Goal: Task Accomplishment & Management: Complete application form

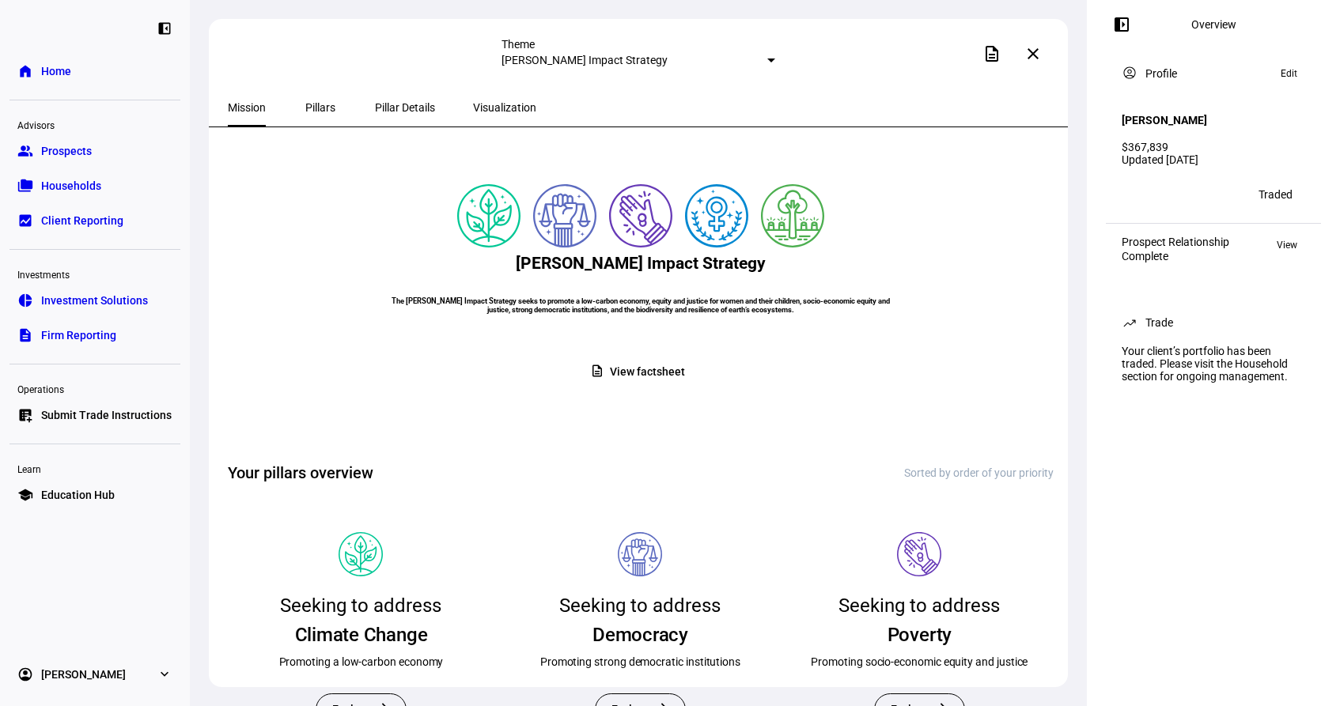
click at [115, 408] on span "Submit Trade Instructions" at bounding box center [106, 415] width 131 height 16
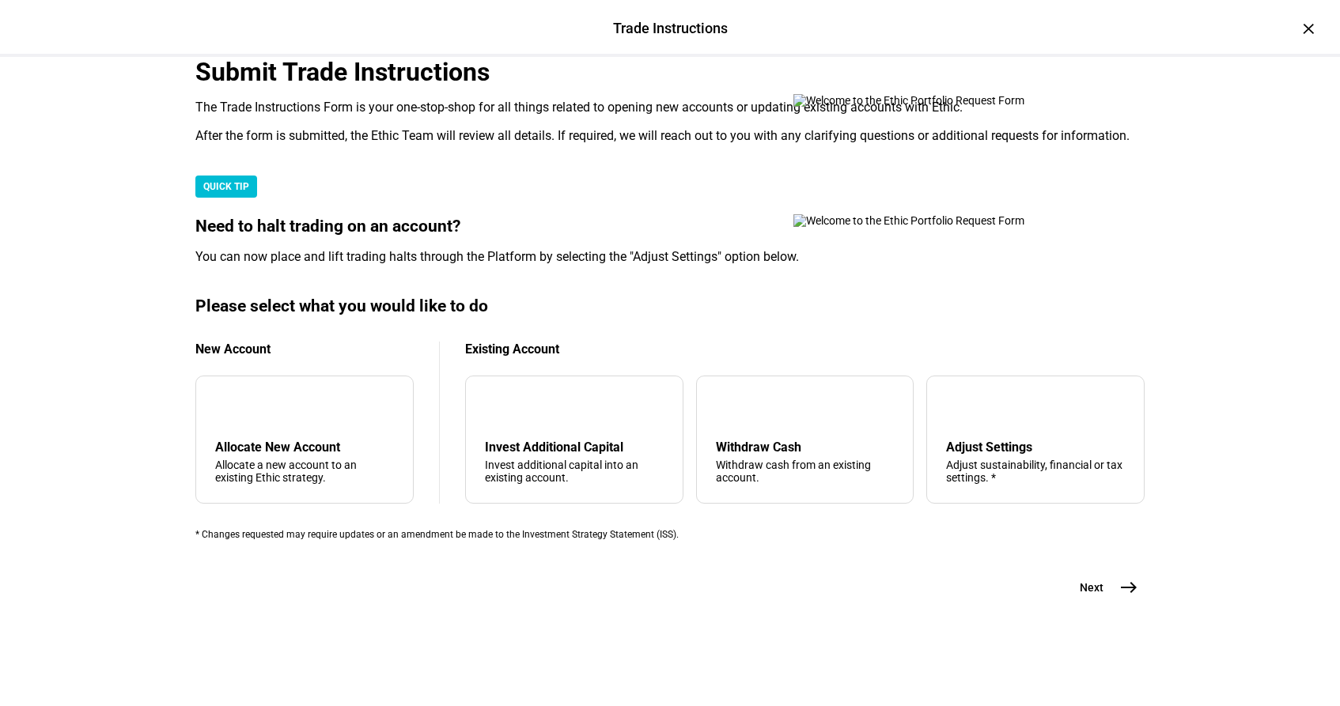
scroll to position [323, 0]
click at [798, 483] on div "arrow_upward Withdraw Cash Withdraw cash from an existing account." at bounding box center [805, 440] width 218 height 128
click at [1109, 604] on button "Next east" at bounding box center [1103, 588] width 84 height 32
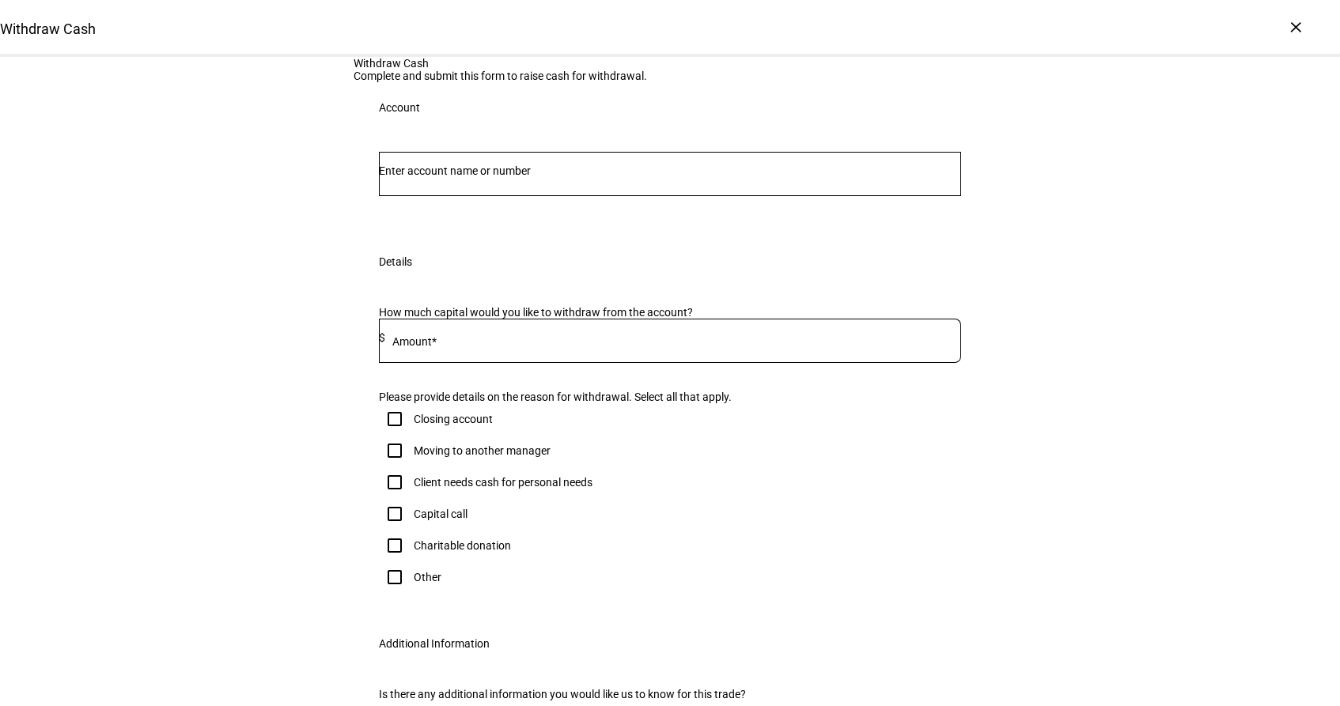
click at [459, 177] on input "Number" at bounding box center [670, 171] width 582 height 13
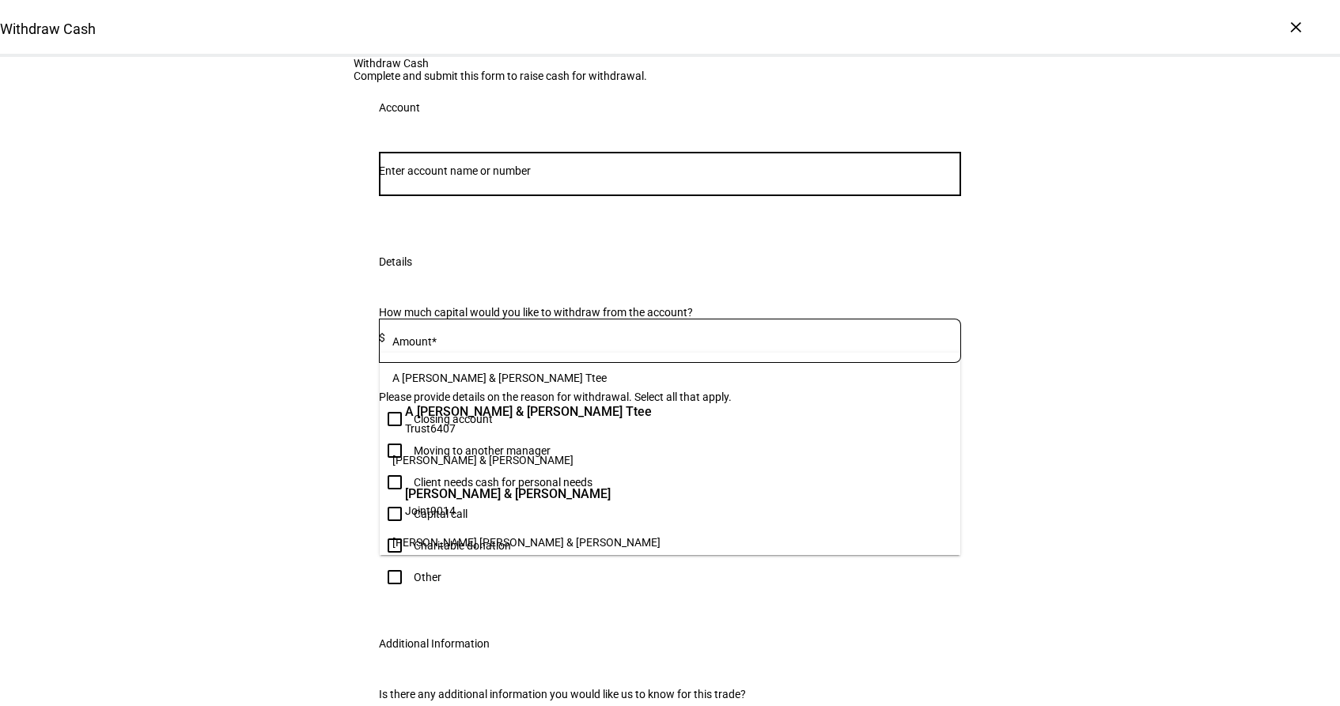
paste input "81220281"
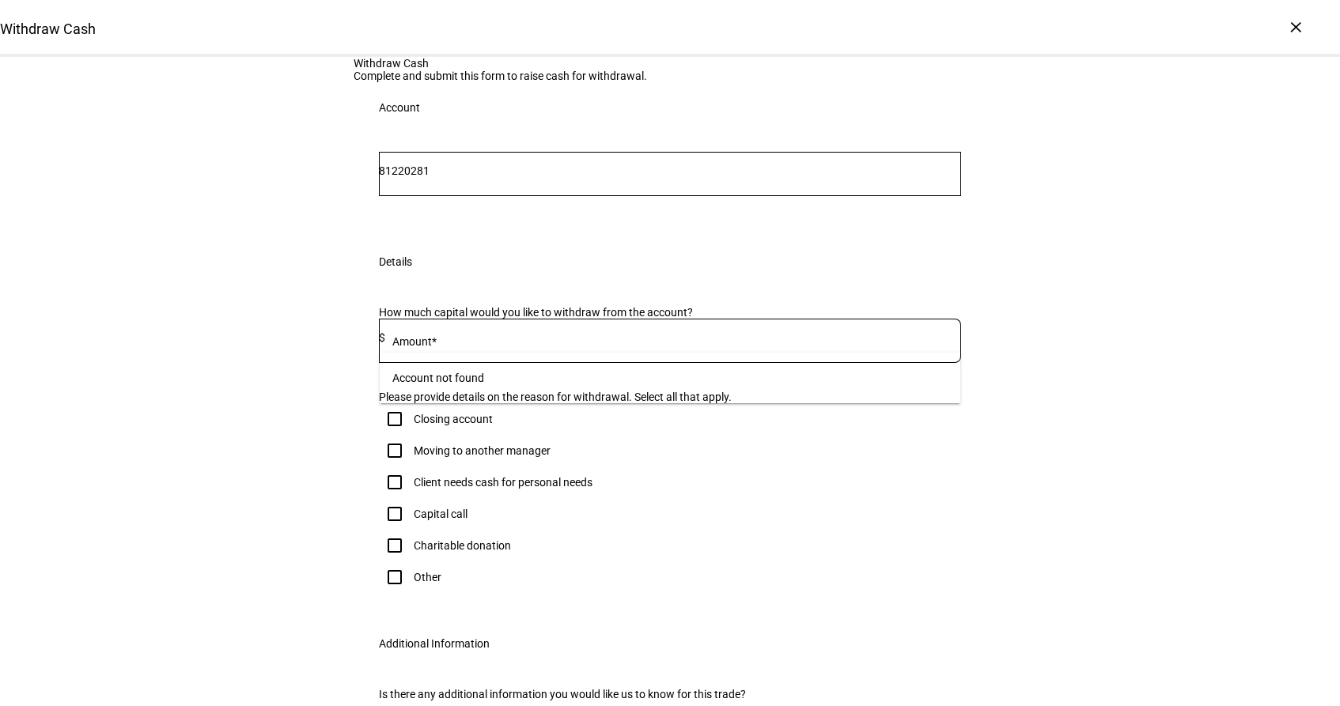
click at [296, 346] on div "Withdraw Cash Complete and submit this form to raise cash for withdrawal. Accou…" at bounding box center [670, 423] width 1340 height 733
drag, startPoint x: 480, startPoint y: 329, endPoint x: 336, endPoint y: 319, distance: 144.3
click at [336, 319] on div "Withdraw Cash Complete and submit this form to raise cash for withdrawal. Accou…" at bounding box center [670, 423] width 1340 height 733
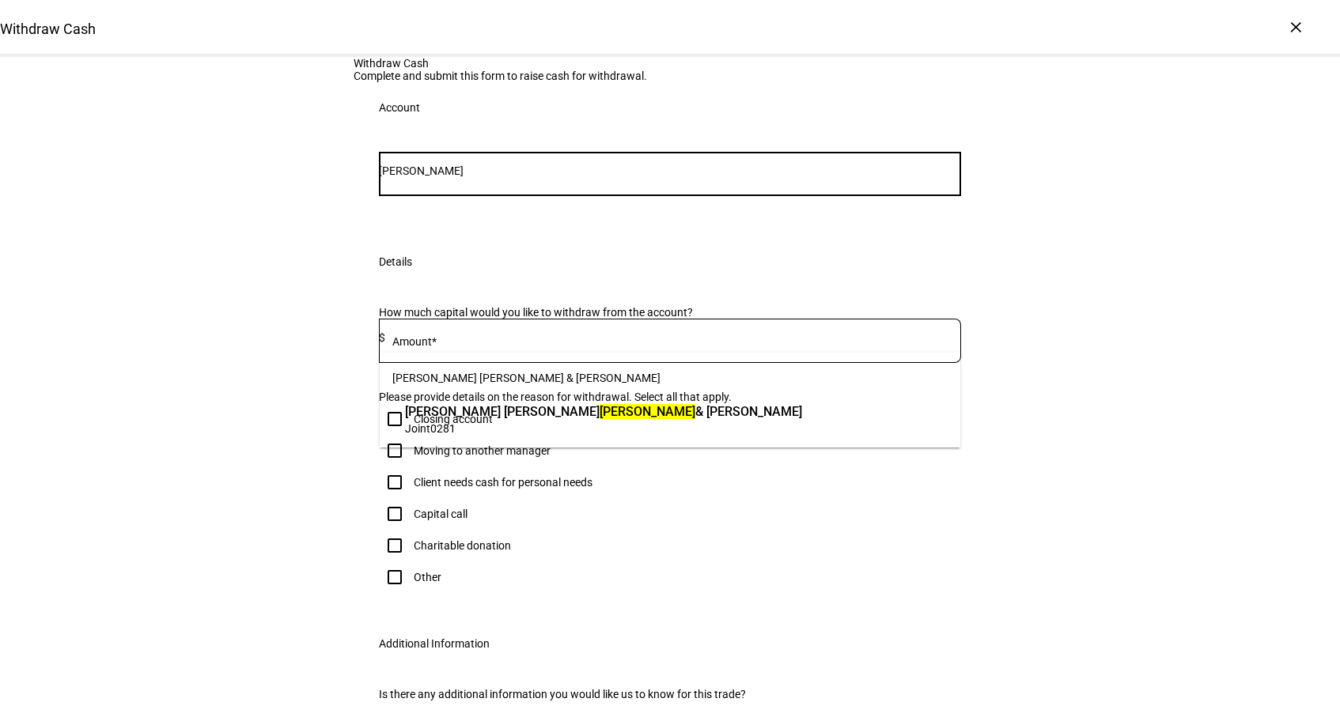
type input "[PERSON_NAME]"
click at [459, 419] on span "[PERSON_NAME] [PERSON_NAME] & [PERSON_NAME]" at bounding box center [603, 412] width 397 height 18
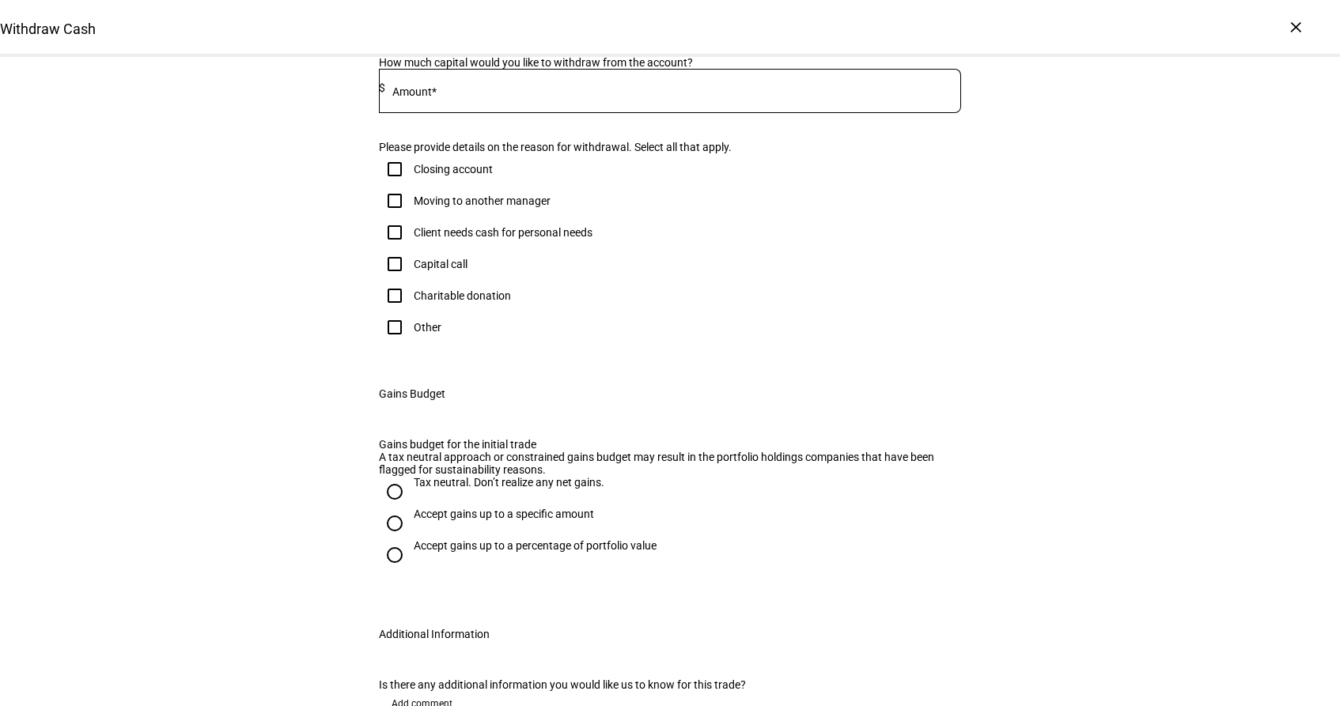
scroll to position [301, 0]
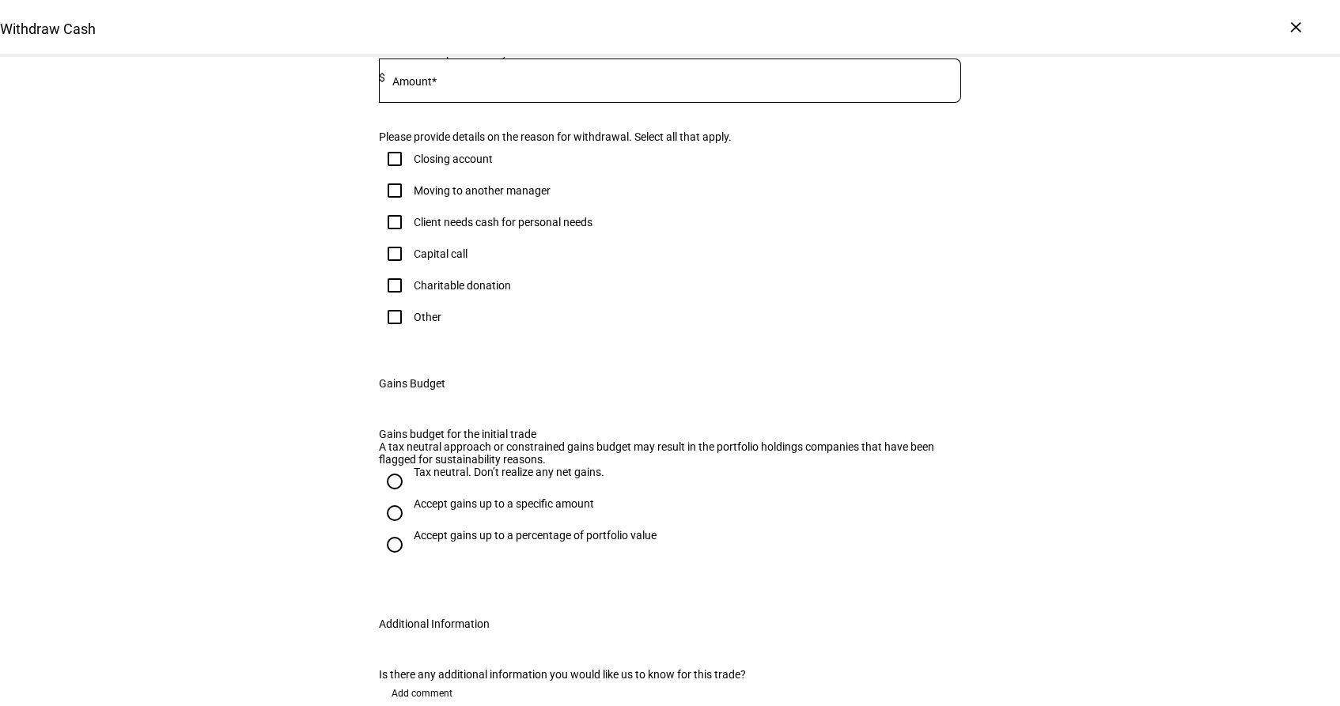
click at [506, 84] on input at bounding box center [673, 77] width 576 height 13
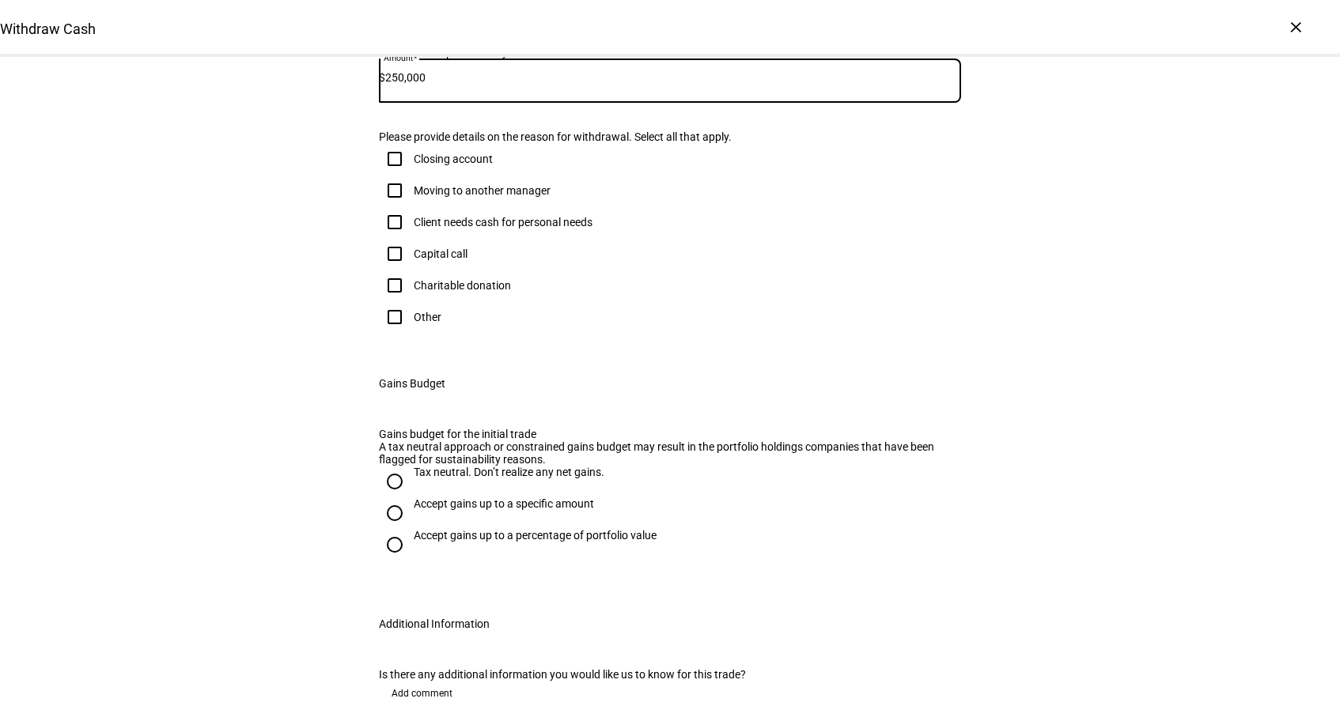
type input "250,000"
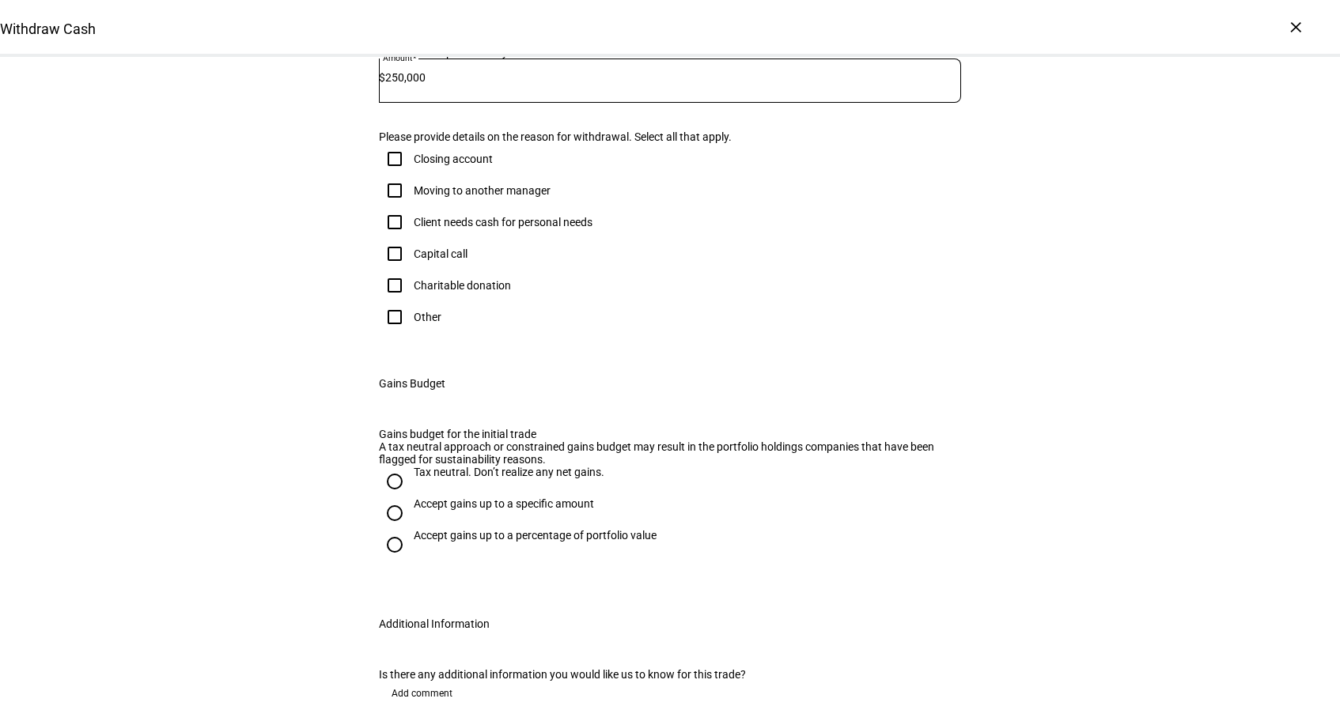
click at [523, 409] on div "Gains Budget" at bounding box center [670, 383] width 633 height 51
click at [391, 333] on input "Other" at bounding box center [395, 317] width 32 height 32
checkbox input "true"
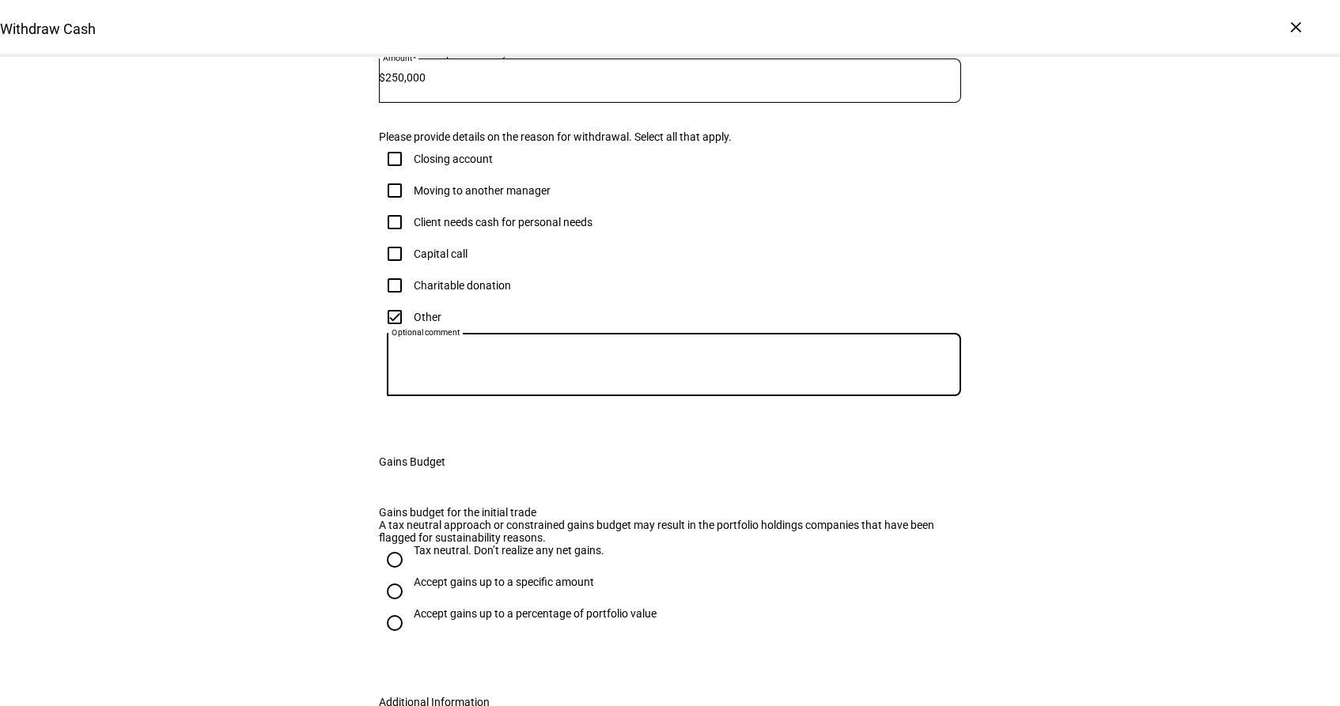
click at [554, 384] on textarea "Optional comment" at bounding box center [674, 365] width 574 height 38
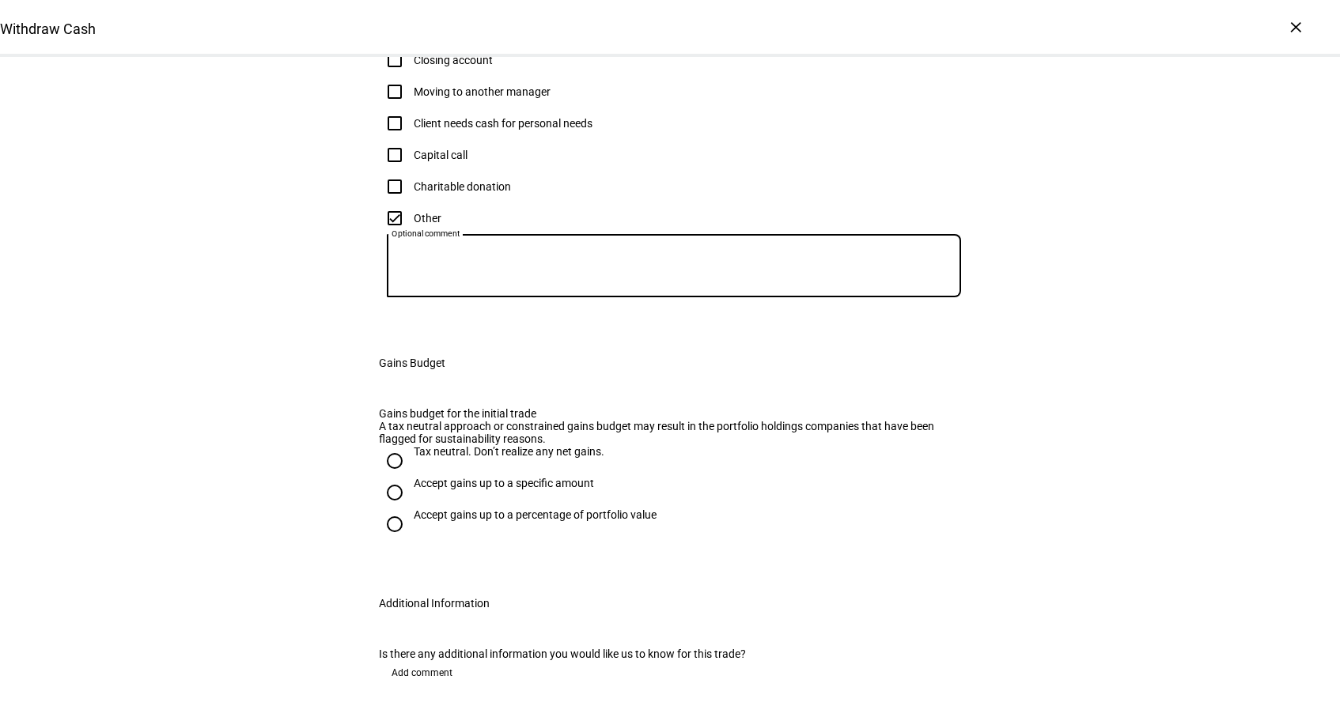
scroll to position [411, 0]
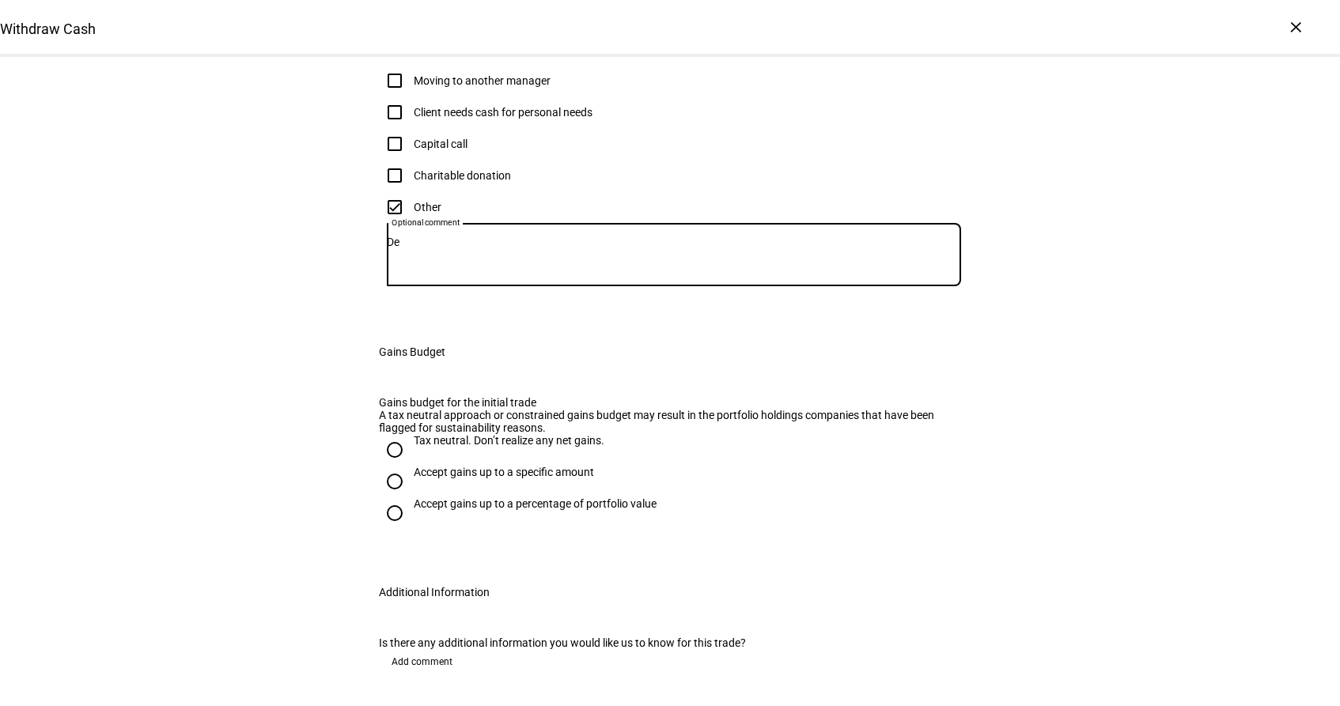
type textarea "D"
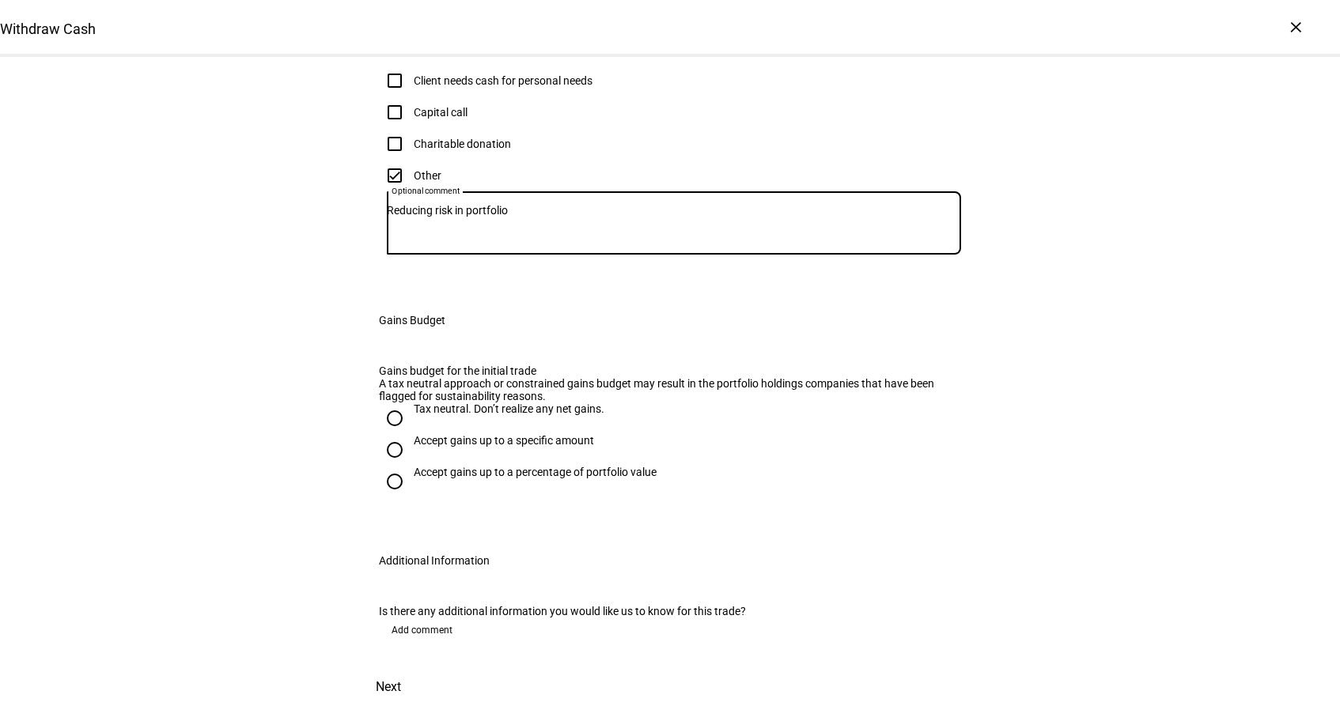
type textarea "Reducing risk in portfolio"
click at [388, 498] on input "Accept gains up to a percentage of portfolio value" at bounding box center [395, 482] width 32 height 32
radio input "true"
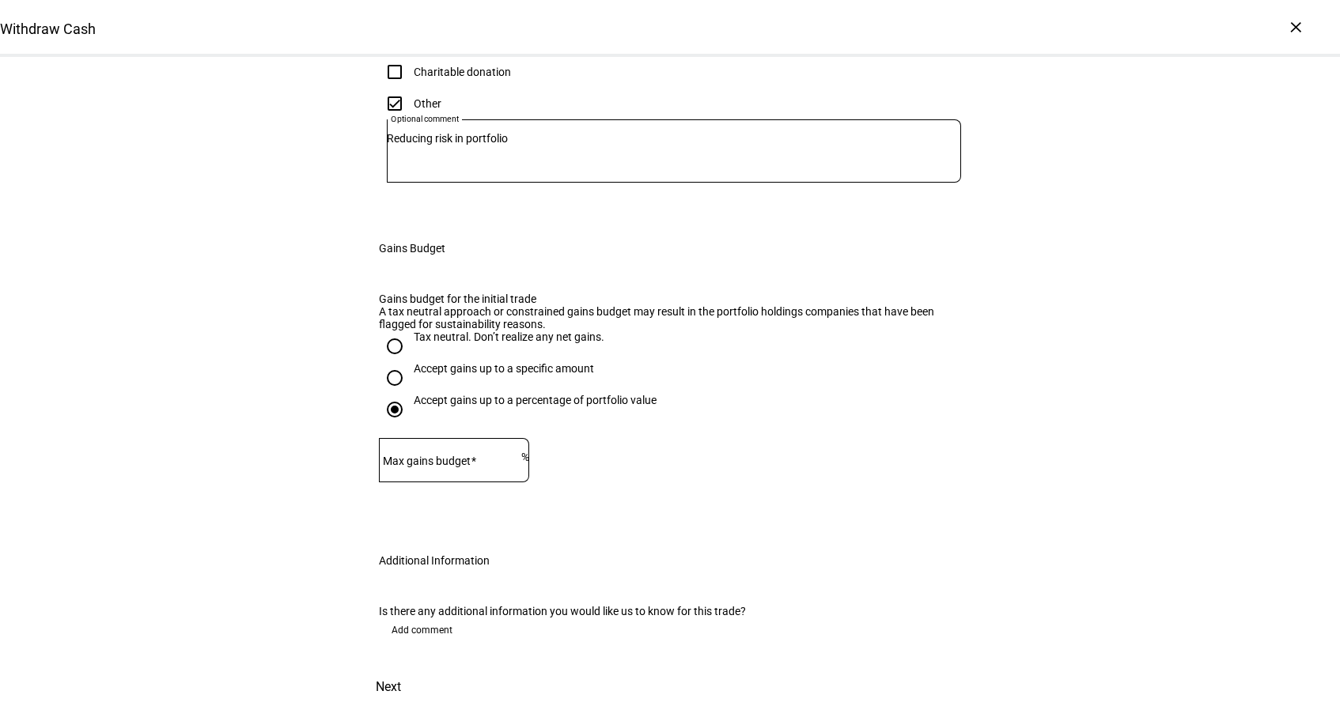
click at [388, 394] on input "Accept gains up to a specific amount" at bounding box center [395, 378] width 32 height 32
radio input "true"
click at [482, 468] on mat-label "Max gains budget*" at bounding box center [447, 461] width 93 height 13
type input "100,000"
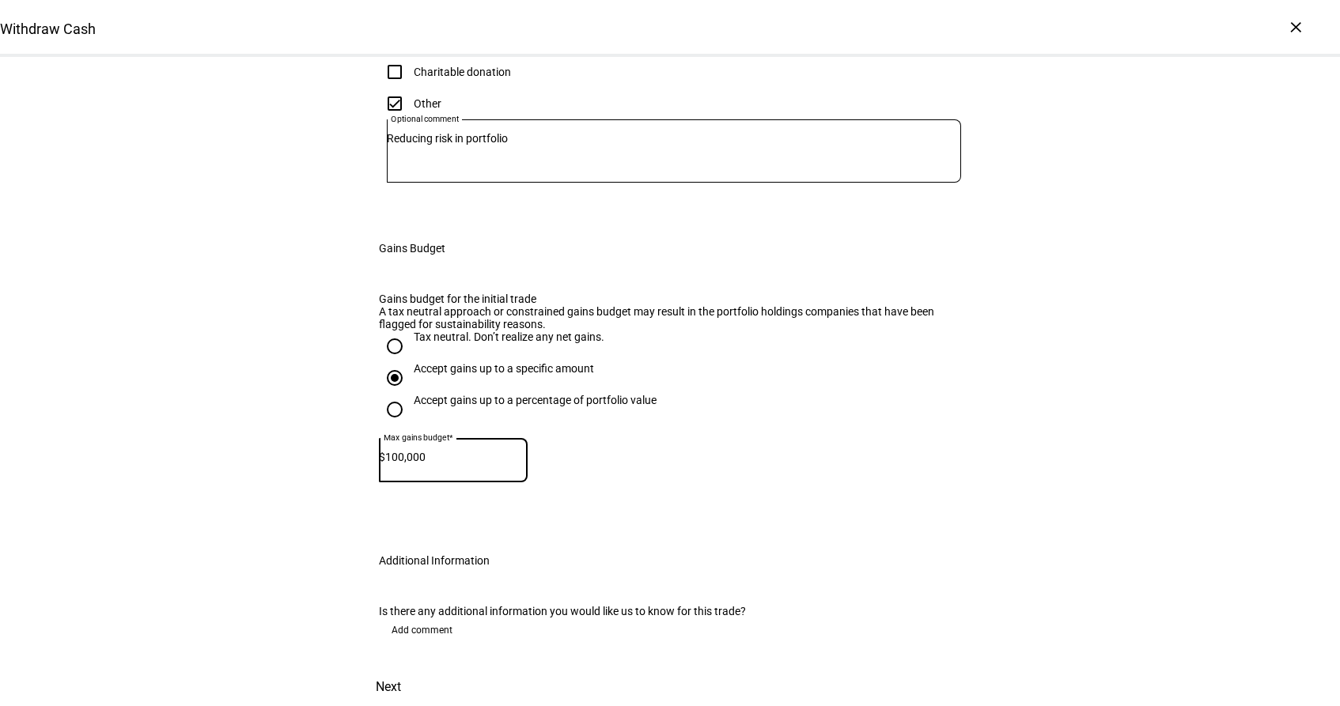
click at [892, 536] on div "Gains budget for the initial trade A tax neutral approach or constrained gains …" at bounding box center [670, 405] width 633 height 262
click at [423, 668] on span at bounding box center [389, 687] width 70 height 38
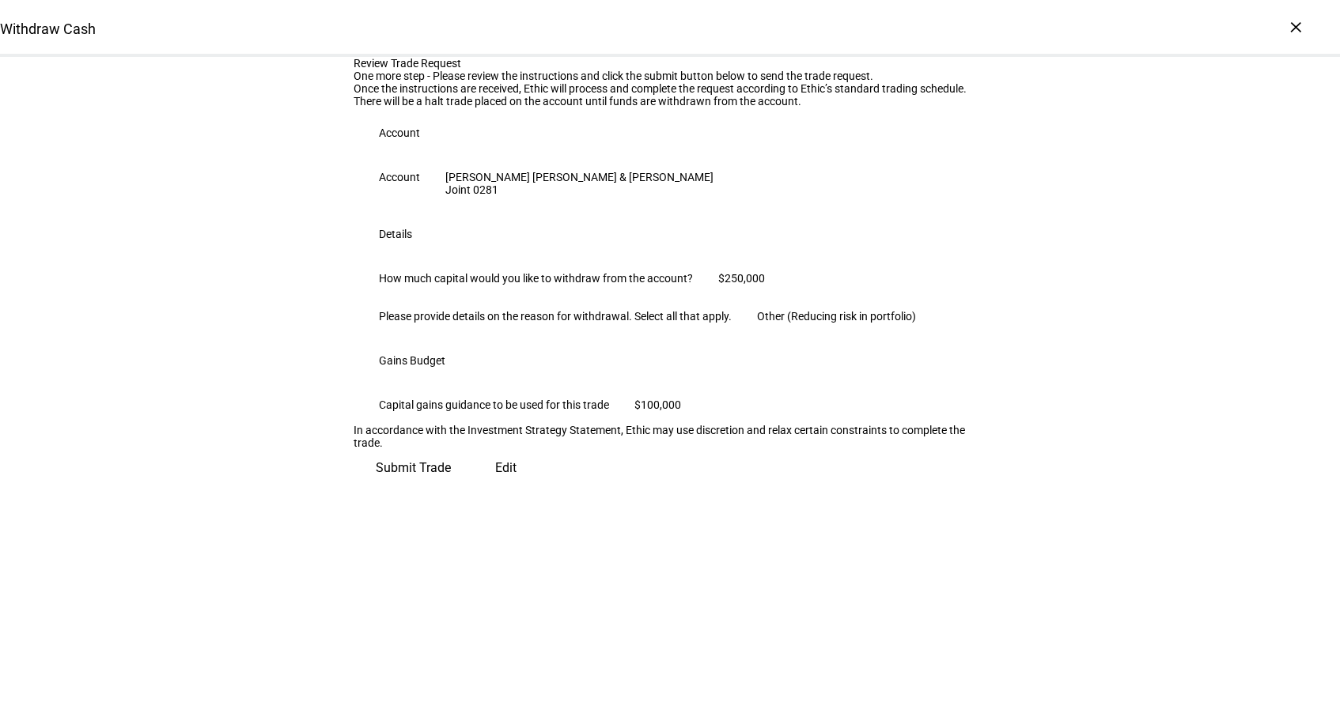
scroll to position [175, 0]
click at [926, 487] on div "Review Trade Request One more step - Please review the instructions and click t…" at bounding box center [670, 272] width 633 height 430
click at [451, 487] on span "Submit Trade" at bounding box center [413, 468] width 75 height 38
